Goal: Information Seeking & Learning: Learn about a topic

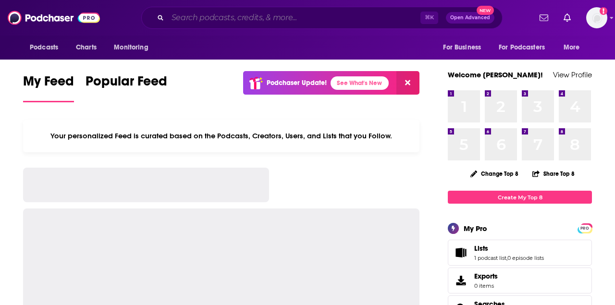
click at [315, 16] on input "Search podcasts, credits, & more..." at bounding box center [294, 17] width 253 height 15
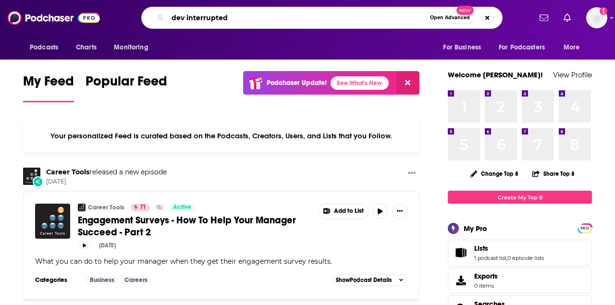
type input "dev interrupted"
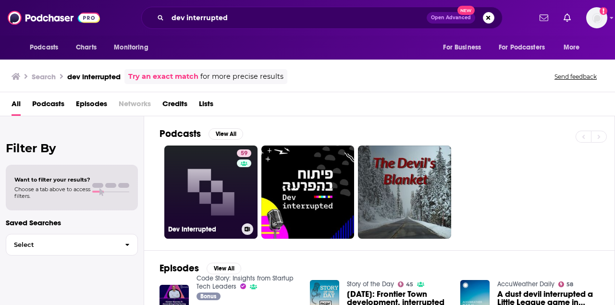
click at [204, 194] on link "59 Dev Interrupted" at bounding box center [210, 192] width 93 height 93
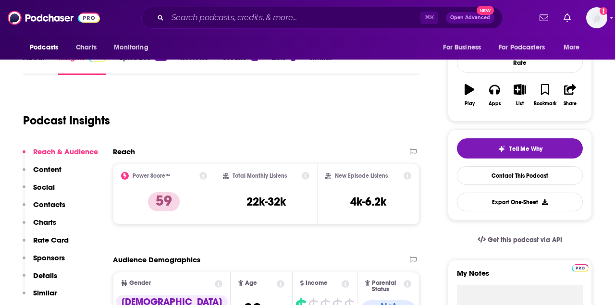
scroll to position [148, 0]
